Goal: Task Accomplishment & Management: Complete application form

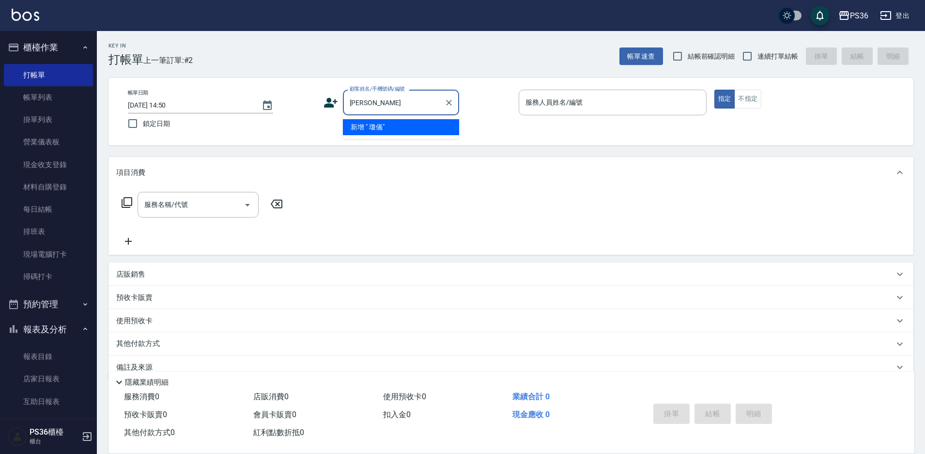
click at [391, 103] on input "[PERSON_NAME]" at bounding box center [393, 102] width 93 height 17
click at [386, 130] on li "[PERSON_NAME]/0928688839/" at bounding box center [401, 127] width 116 height 16
type input "[PERSON_NAME]/0928688839/"
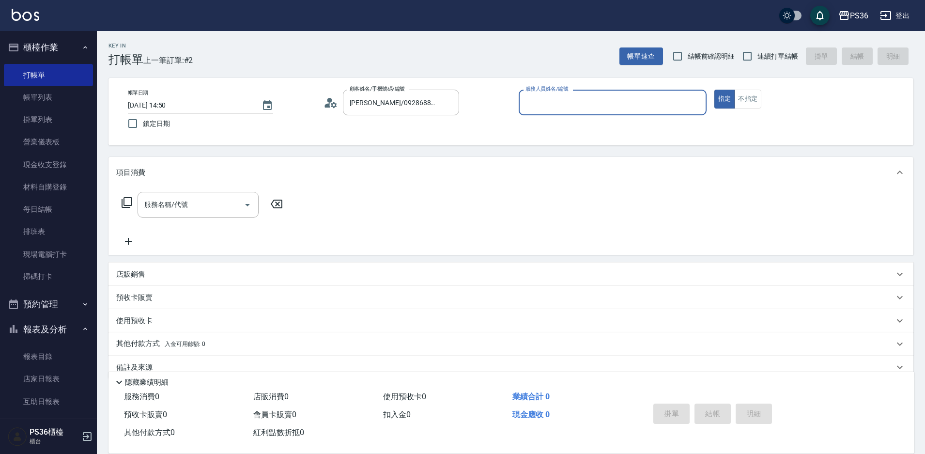
click at [333, 107] on icon at bounding box center [334, 105] width 6 height 6
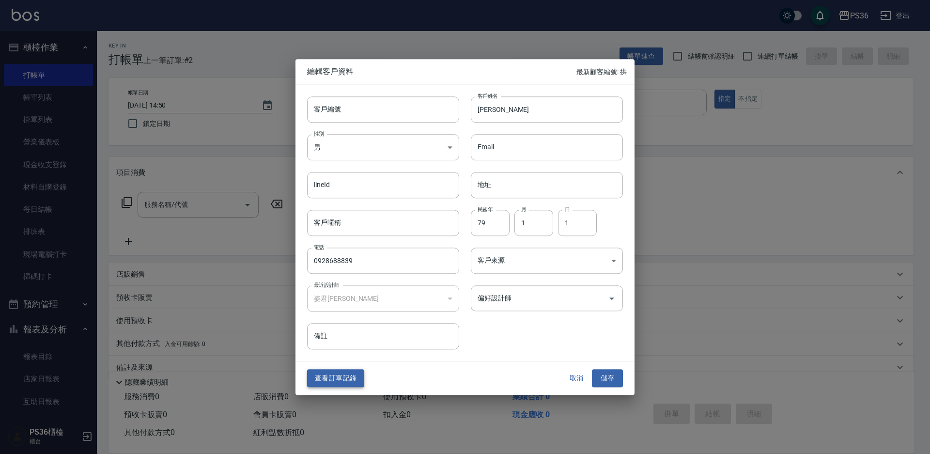
click at [334, 382] on button "查看訂單記錄" at bounding box center [335, 379] width 57 height 18
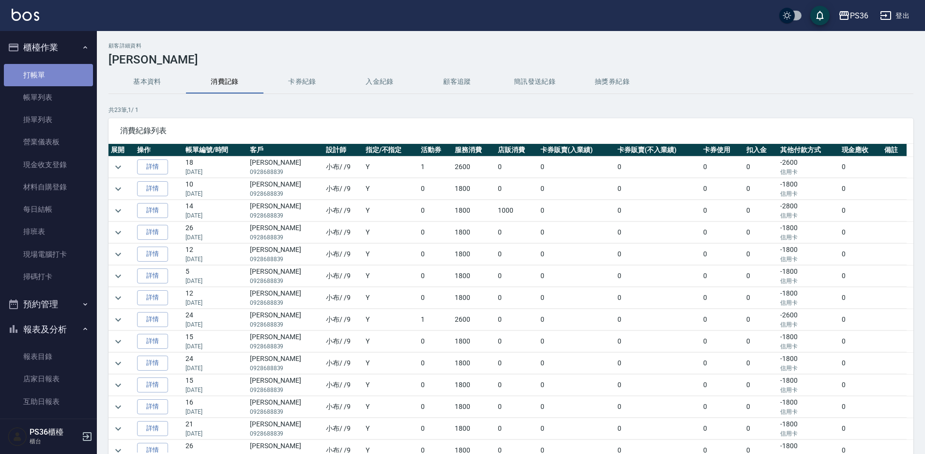
click at [58, 72] on link "打帳單" at bounding box center [48, 75] width 89 height 22
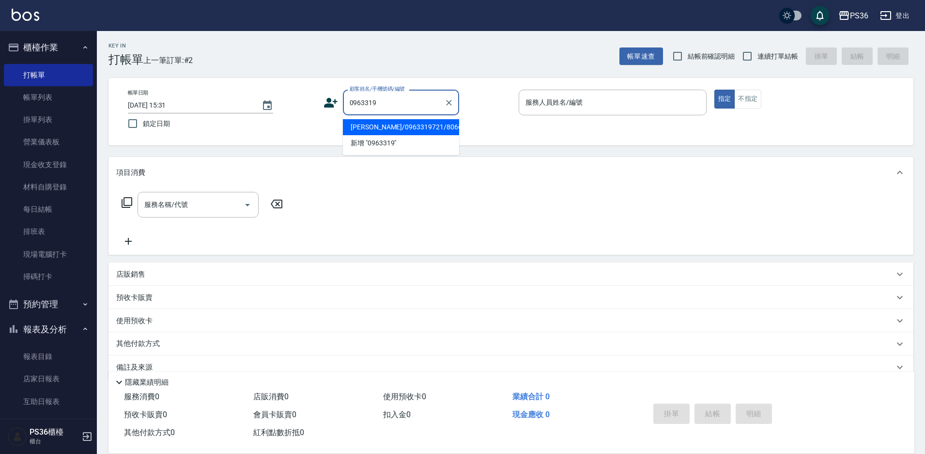
click at [367, 133] on li "[PERSON_NAME]/0963319721/8066" at bounding box center [401, 127] width 116 height 16
type input "[PERSON_NAME]/0963319721/8066"
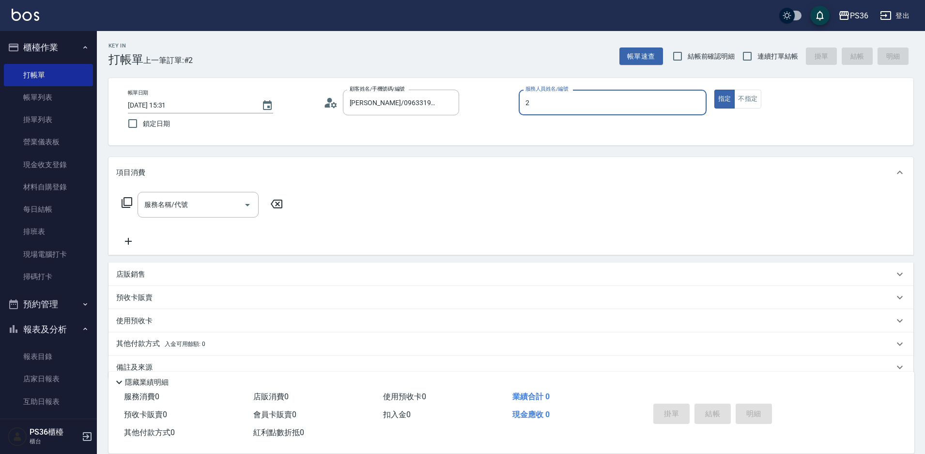
type input "2"
type button "true"
type input "Miya-2"
click at [762, 101] on div "指定 不指定" at bounding box center [808, 99] width 188 height 19
click at [738, 93] on button "不指定" at bounding box center [747, 99] width 27 height 19
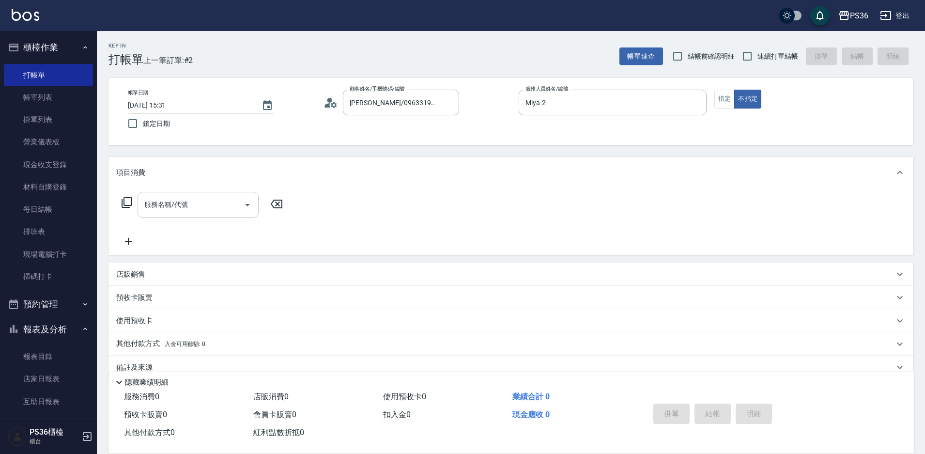
click at [164, 205] on div "服務名稱/代號 服務名稱/代號" at bounding box center [198, 205] width 121 height 26
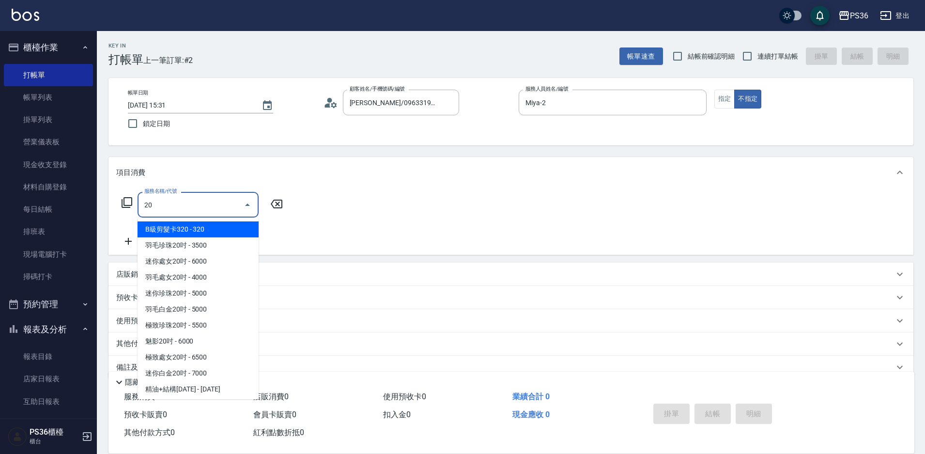
type input "2"
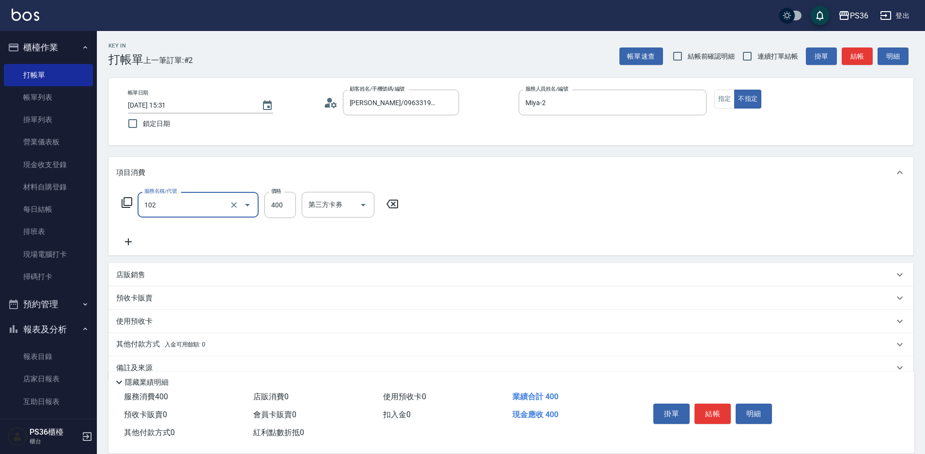
type input "精油洗髮(102)"
click at [326, 104] on icon at bounding box center [328, 105] width 6 height 4
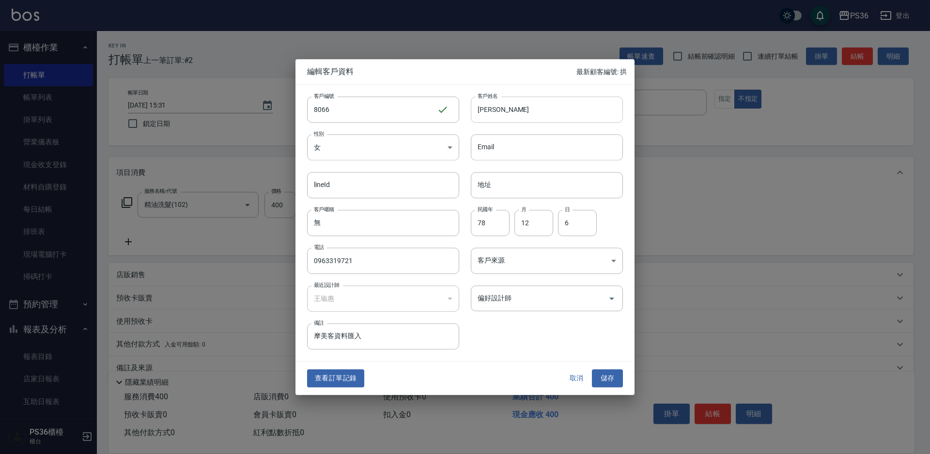
click at [490, 108] on input "[PERSON_NAME]" at bounding box center [547, 109] width 152 height 26
type input "[PERSON_NAME]"
click at [604, 380] on button "儲存" at bounding box center [607, 379] width 31 height 18
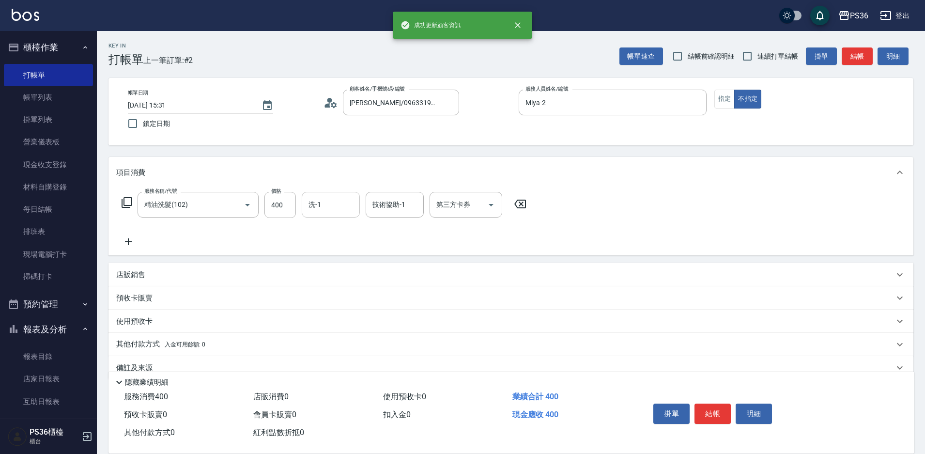
click at [319, 202] on div "洗-1 洗-1" at bounding box center [331, 205] width 58 height 26
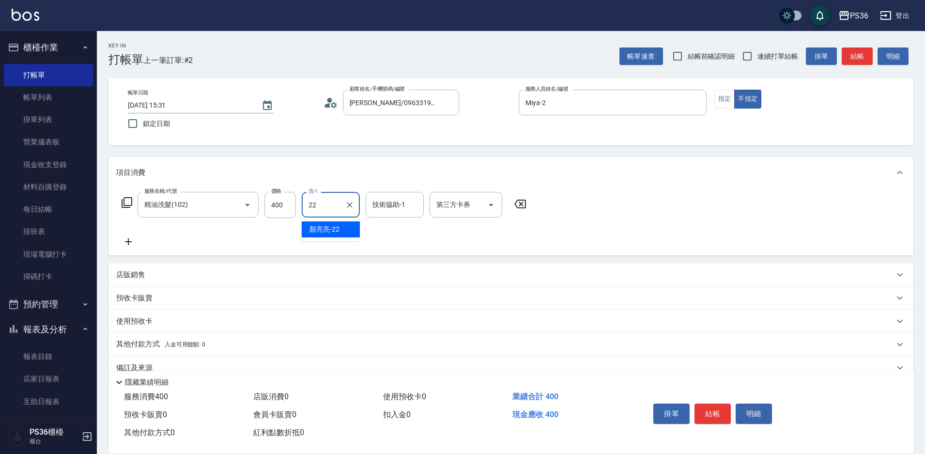
click at [351, 227] on div "[PERSON_NAME]-22" at bounding box center [331, 229] width 58 height 16
type input "顏亮亮-22"
click at [374, 212] on input "技術協助-1" at bounding box center [394, 204] width 49 height 17
type input "顏亮亮-22"
click at [724, 408] on button "結帳" at bounding box center [713, 413] width 36 height 20
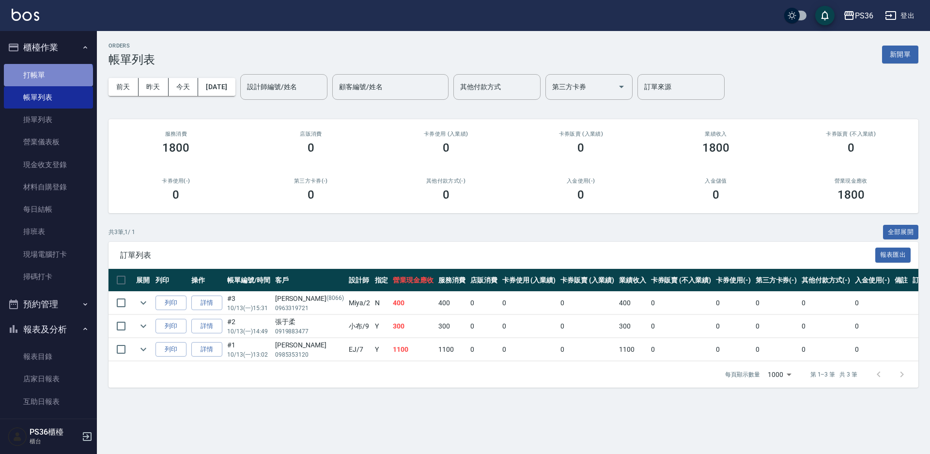
click at [47, 78] on link "打帳單" at bounding box center [48, 75] width 89 height 22
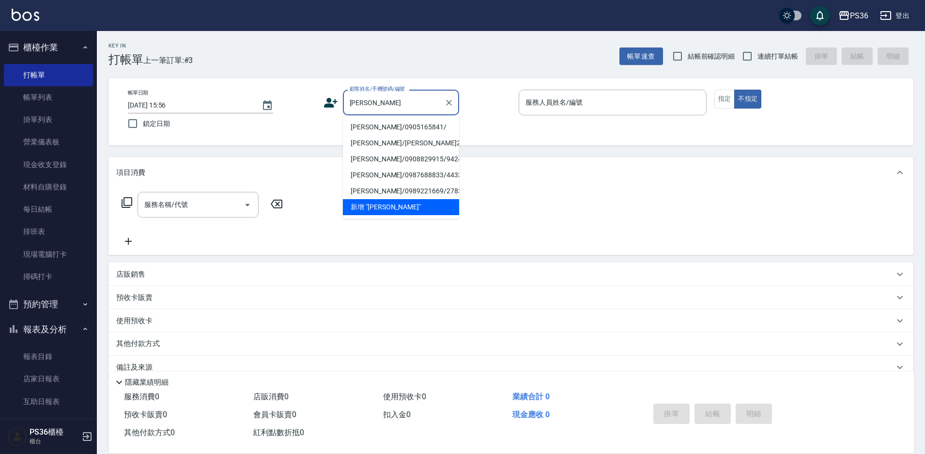
type input "黃"
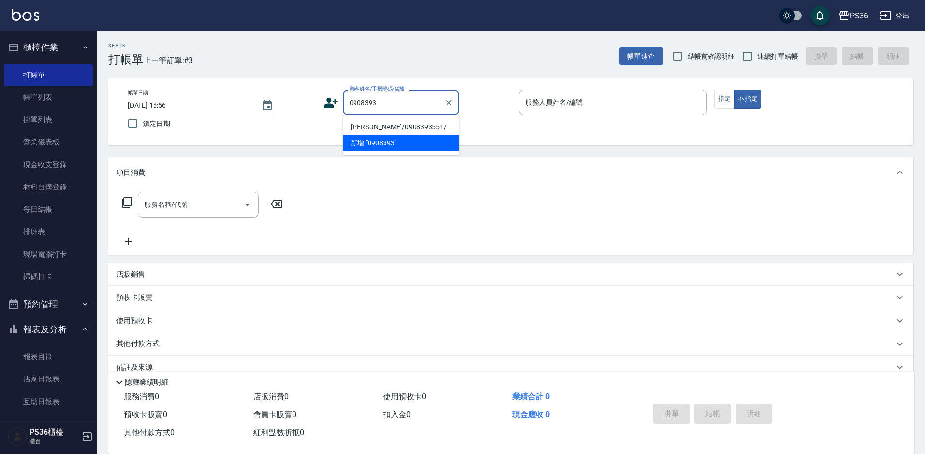
click at [383, 129] on li "[PERSON_NAME]/0908393551/" at bounding box center [401, 127] width 116 height 16
type input "[PERSON_NAME]/0908393551/"
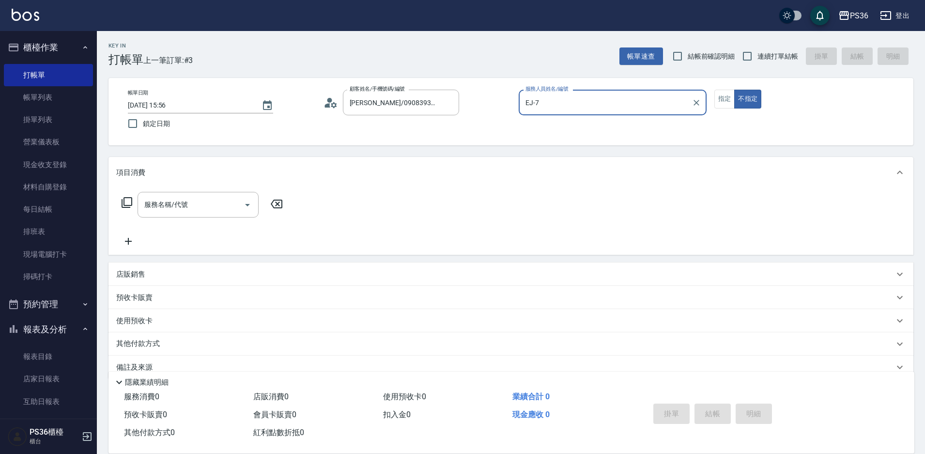
type input "EJ-7"
click at [726, 98] on button "指定" at bounding box center [724, 99] width 21 height 19
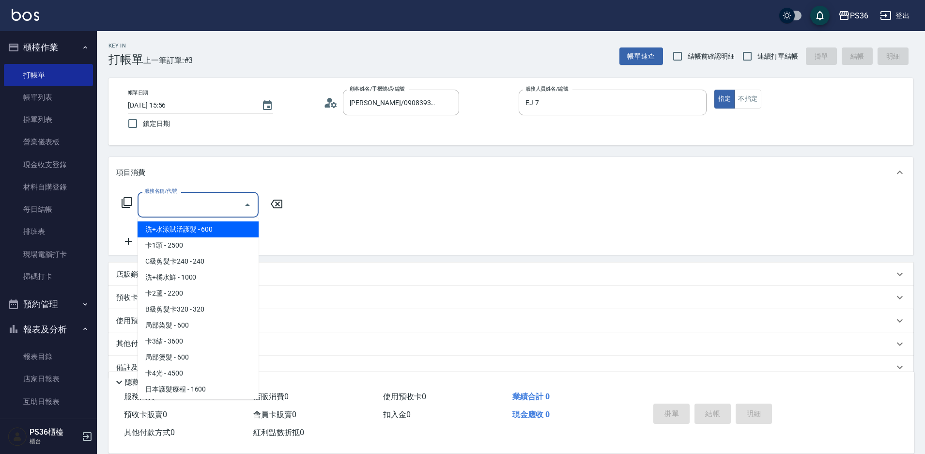
click at [188, 202] on input "服務名稱/代號" at bounding box center [191, 204] width 98 height 17
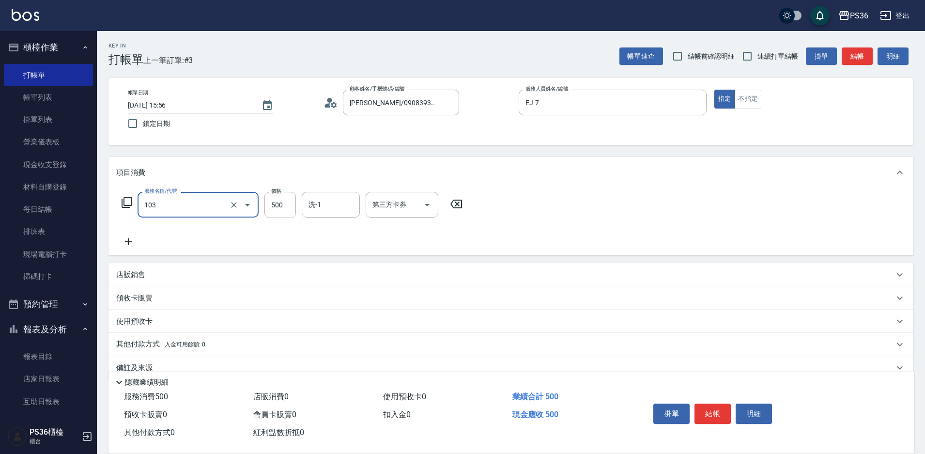
type input "B級洗剪(103)"
type input "顏亮亮-22"
click at [702, 411] on button "結帳" at bounding box center [713, 413] width 36 height 20
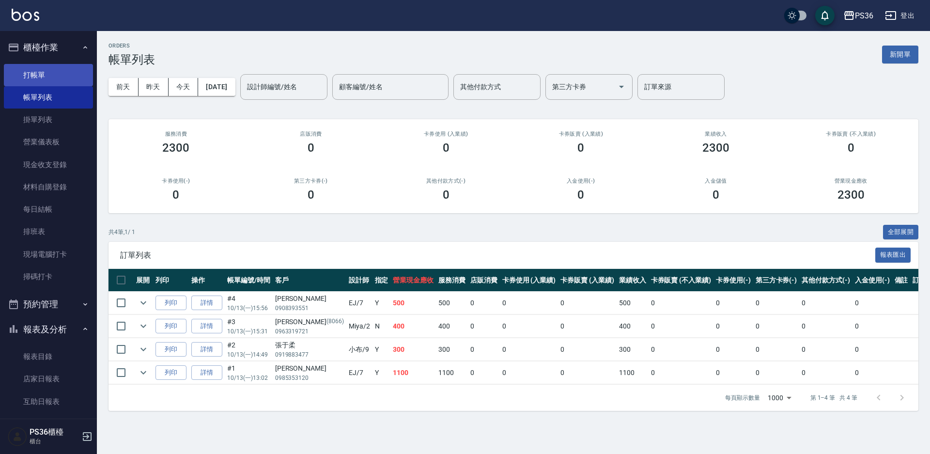
click at [40, 79] on link "打帳單" at bounding box center [48, 75] width 89 height 22
click at [36, 72] on link "打帳單" at bounding box center [48, 75] width 89 height 22
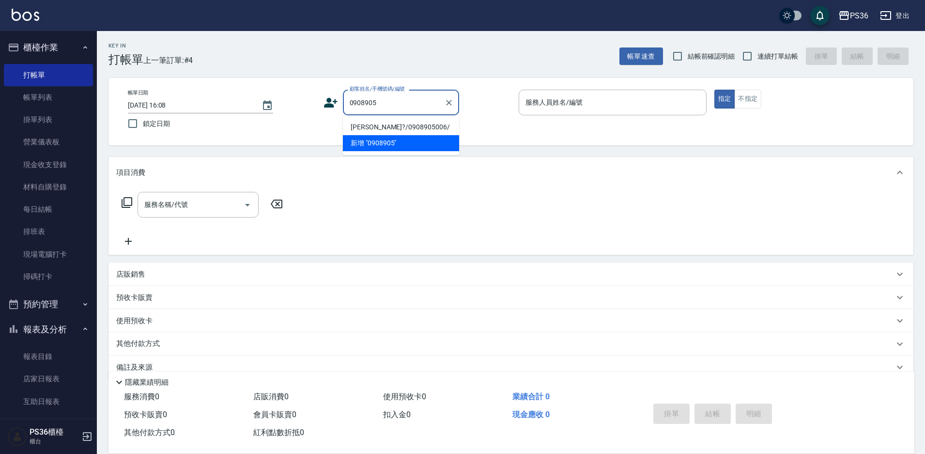
click at [386, 123] on li "[PERSON_NAME]?/0908905006/" at bounding box center [401, 127] width 116 height 16
type input "[PERSON_NAME]?/0908905006/"
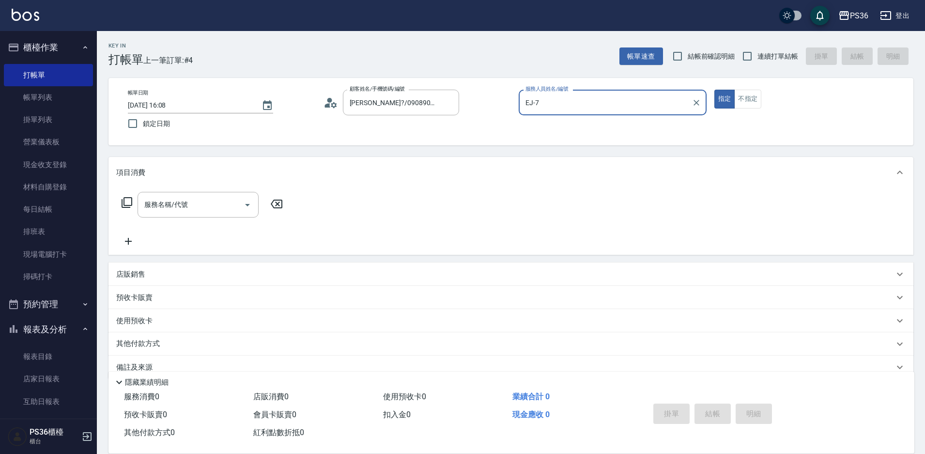
type input "EJ-7"
click at [208, 203] on input "服務名稱/代號" at bounding box center [191, 204] width 98 height 17
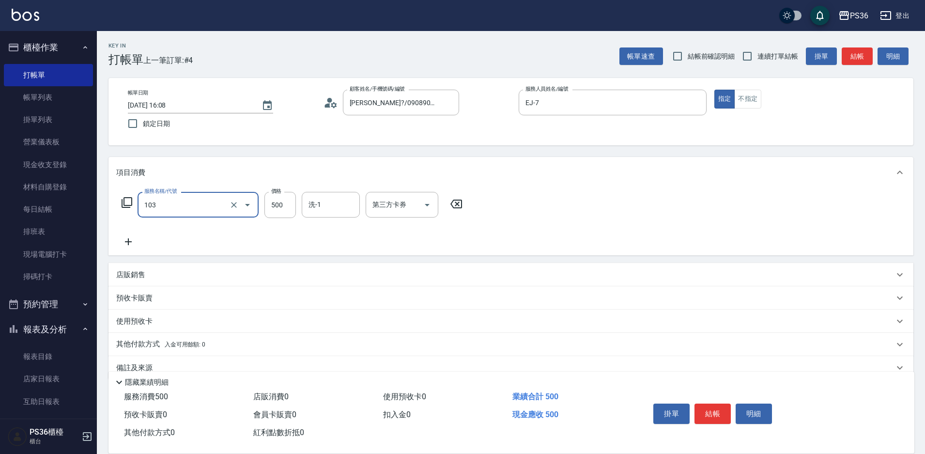
type input "B級洗剪(103)"
type input "顏亮亮-22"
click at [709, 411] on button "結帳" at bounding box center [713, 413] width 36 height 20
